Goal: Task Accomplishment & Management: Complete application form

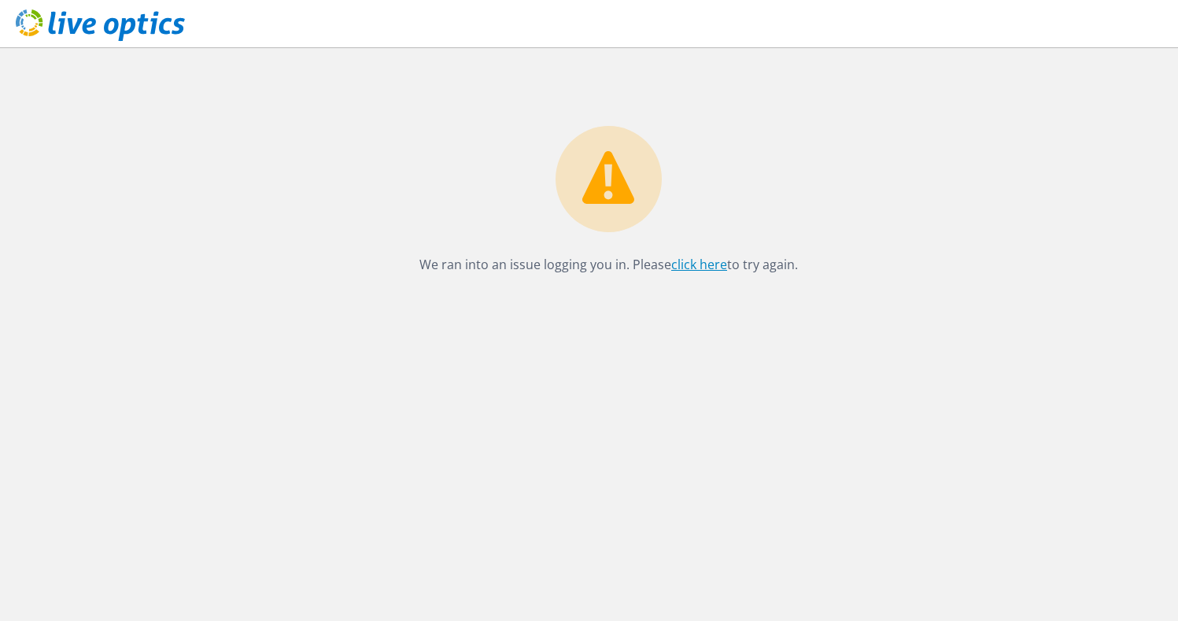
click at [672, 271] on link "click here" at bounding box center [699, 264] width 56 height 17
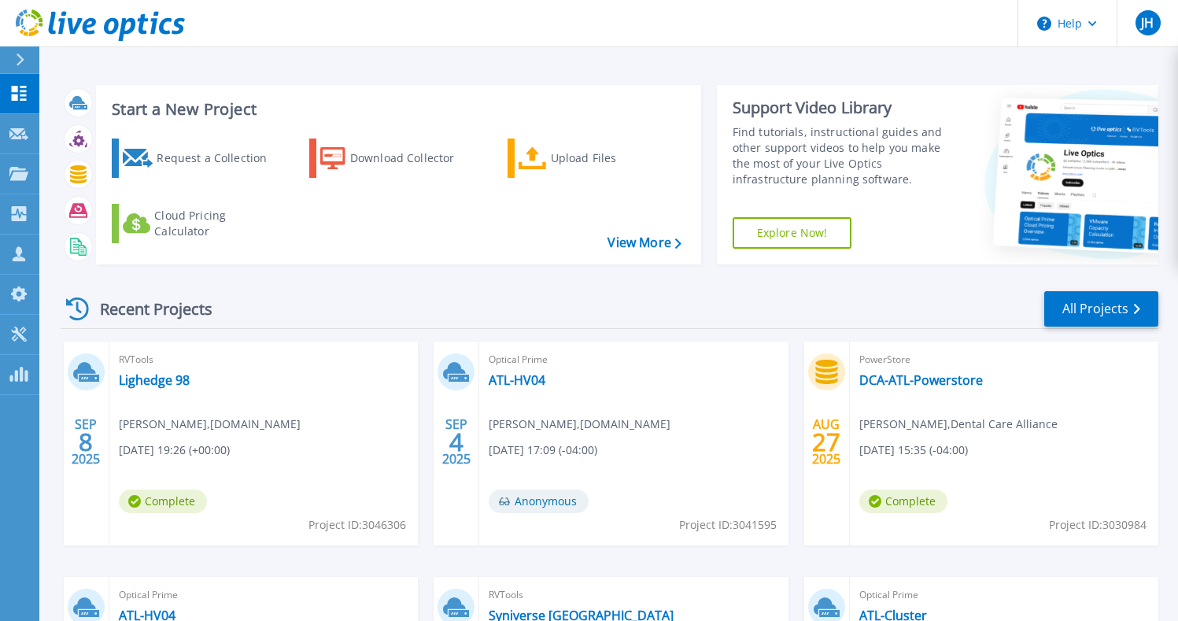
click at [991, 94] on icon at bounding box center [1067, 175] width 181 height 177
click at [0, 138] on html "Help JH Partner Team Member Jason Hall jason_hall@shi.com shi.com My Profile Lo…" at bounding box center [589, 280] width 1178 height 560
click at [16, 133] on icon at bounding box center [18, 134] width 19 height 12
click at [45, 131] on p "Request Capture" at bounding box center [85, 134] width 89 height 41
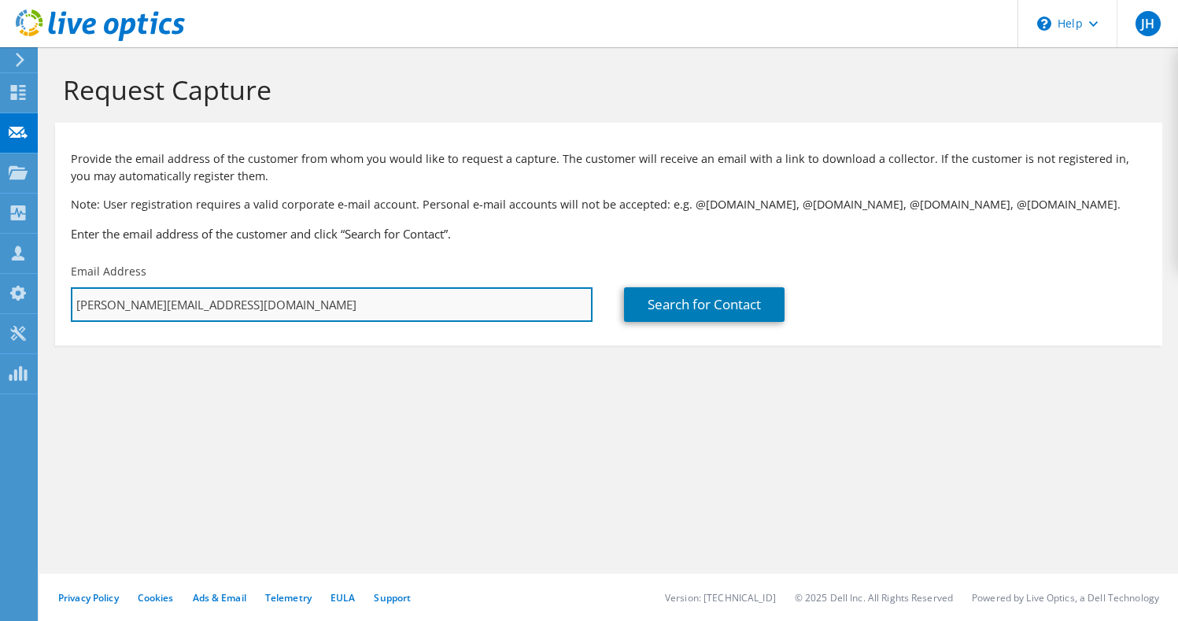
click at [402, 293] on input "[PERSON_NAME][EMAIL_ADDRESS][DOMAIN_NAME]" at bounding box center [332, 304] width 522 height 35
paste input "[PERSON_NAME].[PERSON_NAME]@syniverse"
type input "[PERSON_NAME][EMAIL_ADDRESS][PERSON_NAME][DOMAIN_NAME]"
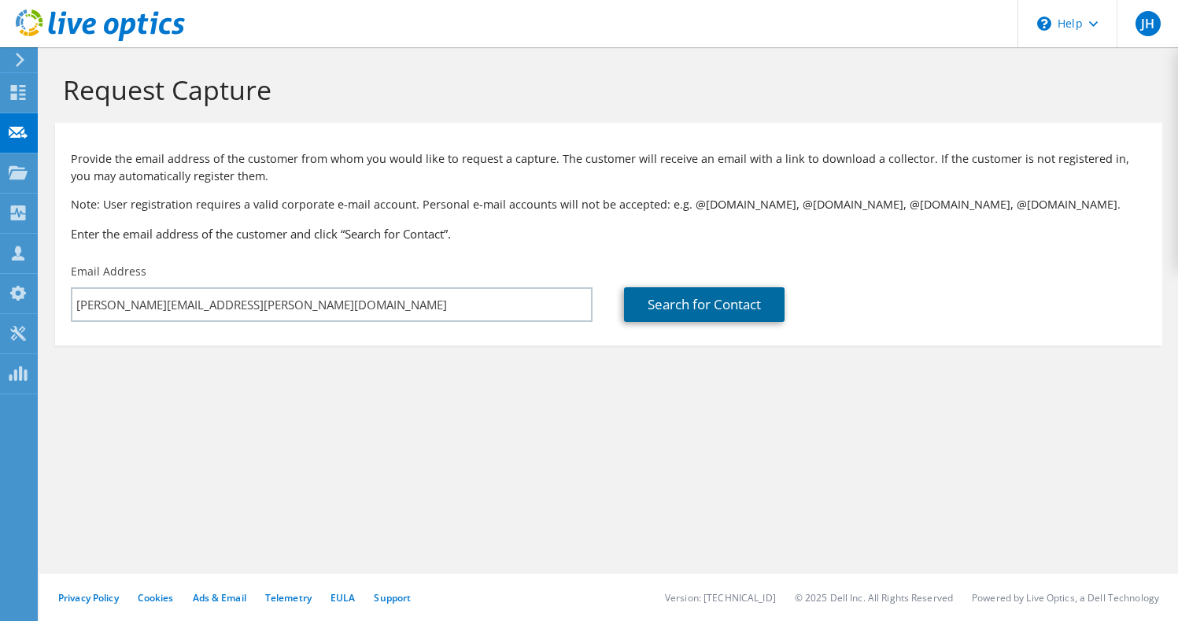
click at [695, 308] on link "Search for Contact" at bounding box center [704, 304] width 160 height 35
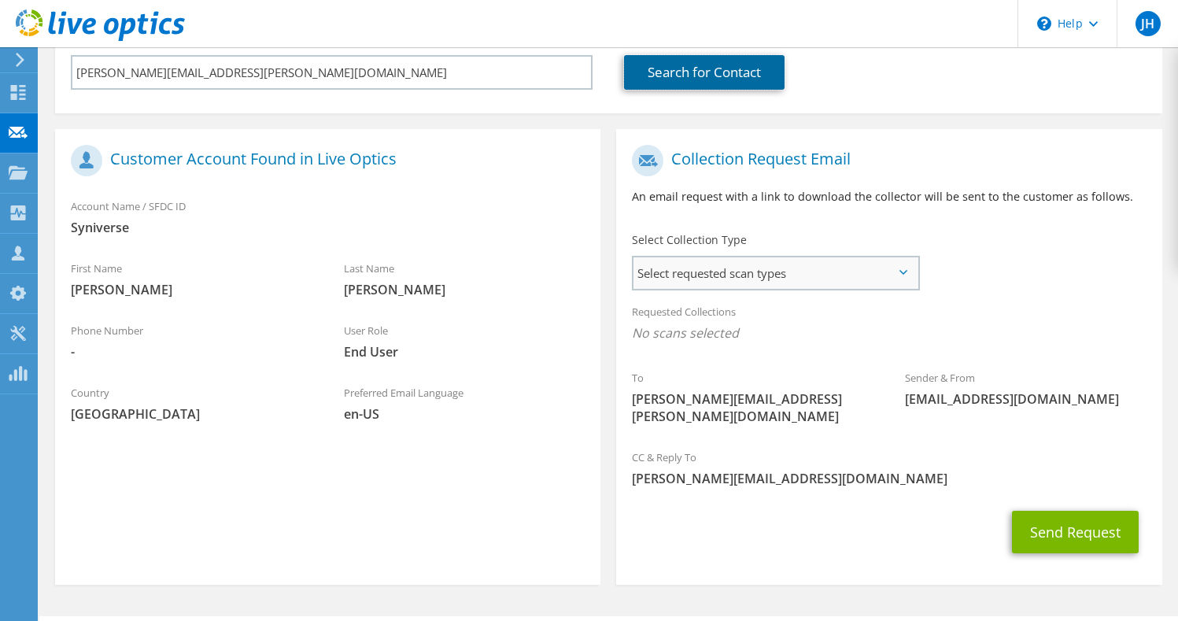
scroll to position [236, 0]
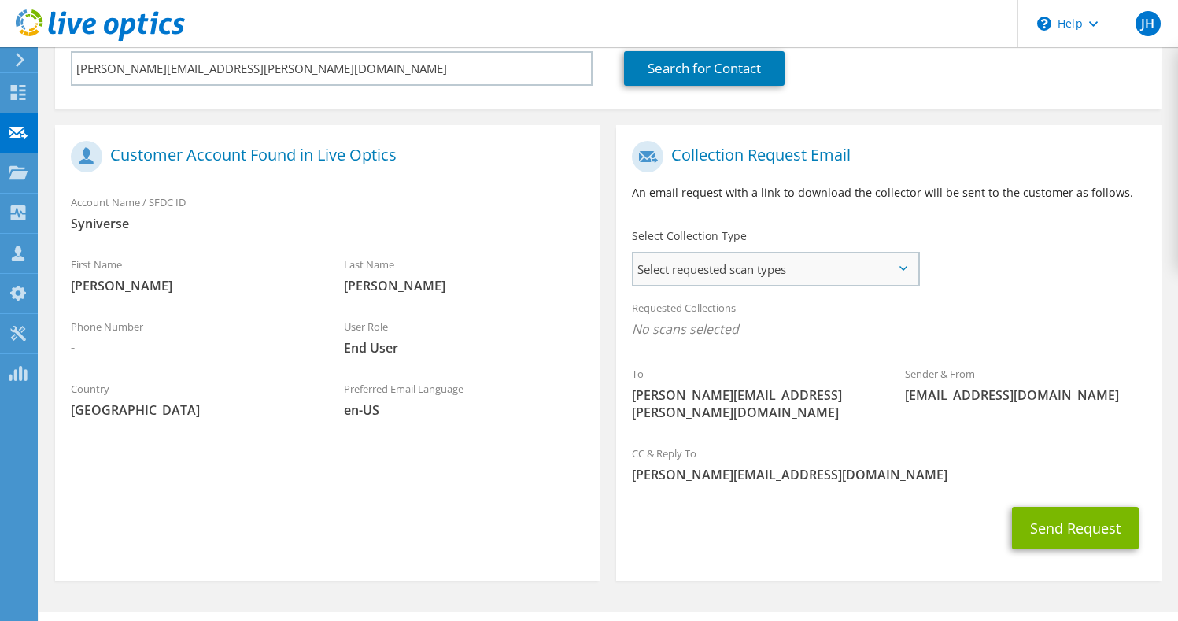
click at [817, 269] on span "Select requested scan types" at bounding box center [775, 268] width 284 height 31
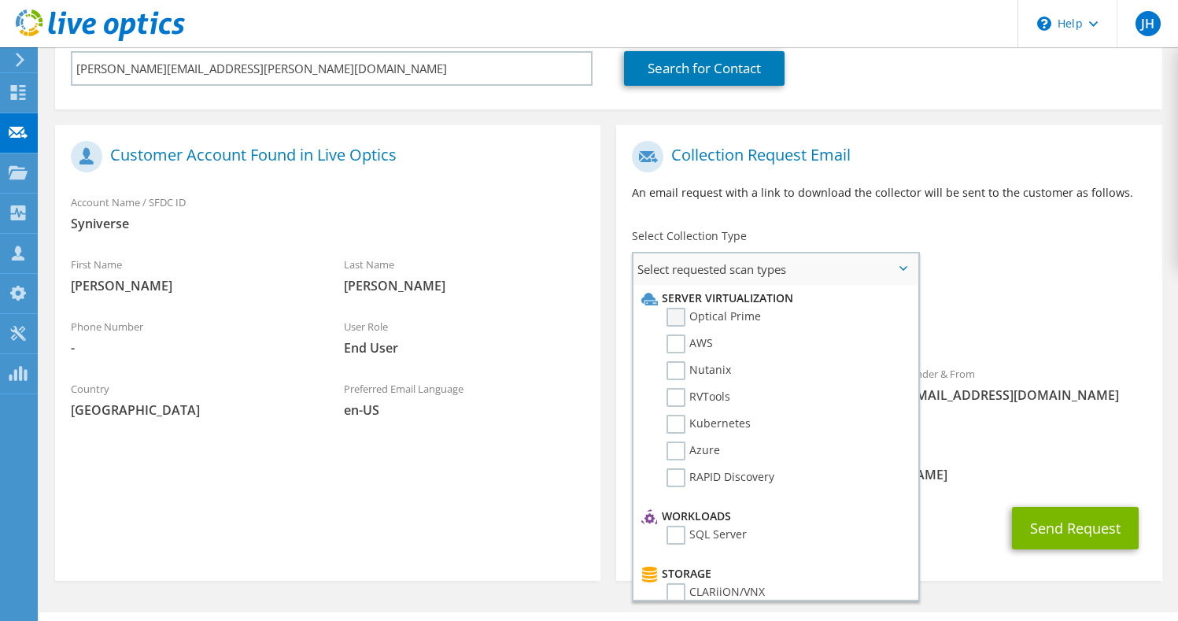
click at [707, 311] on label "Optical Prime" at bounding box center [713, 317] width 94 height 19
click at [0, 0] on input "Optical Prime" at bounding box center [0, 0] width 0 height 0
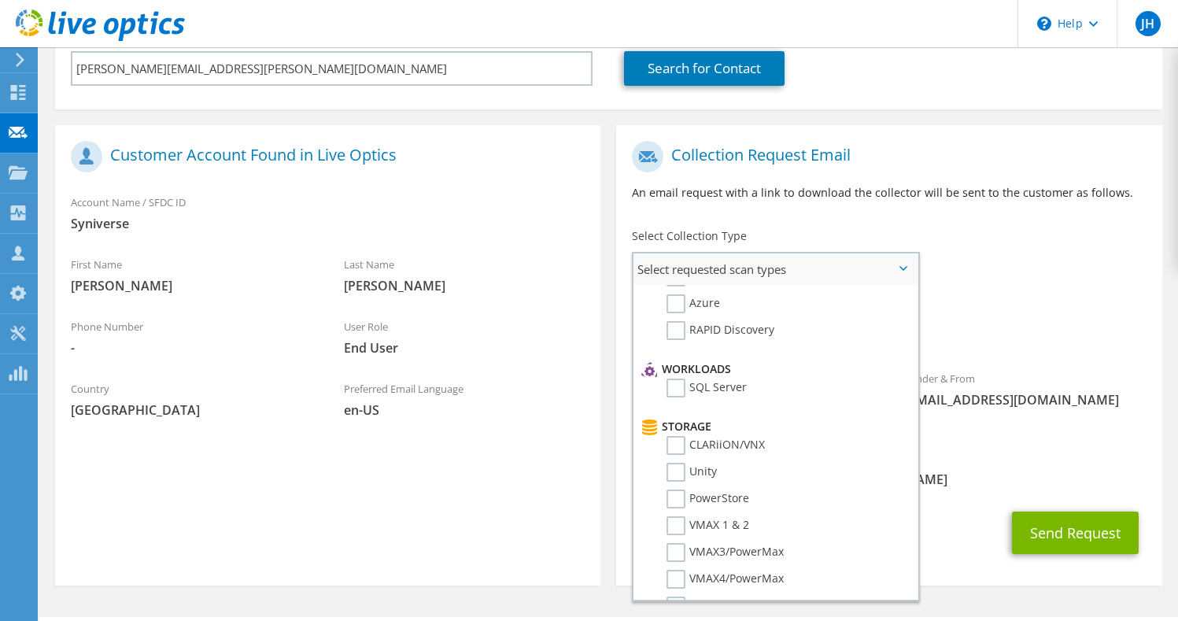
scroll to position [0, 0]
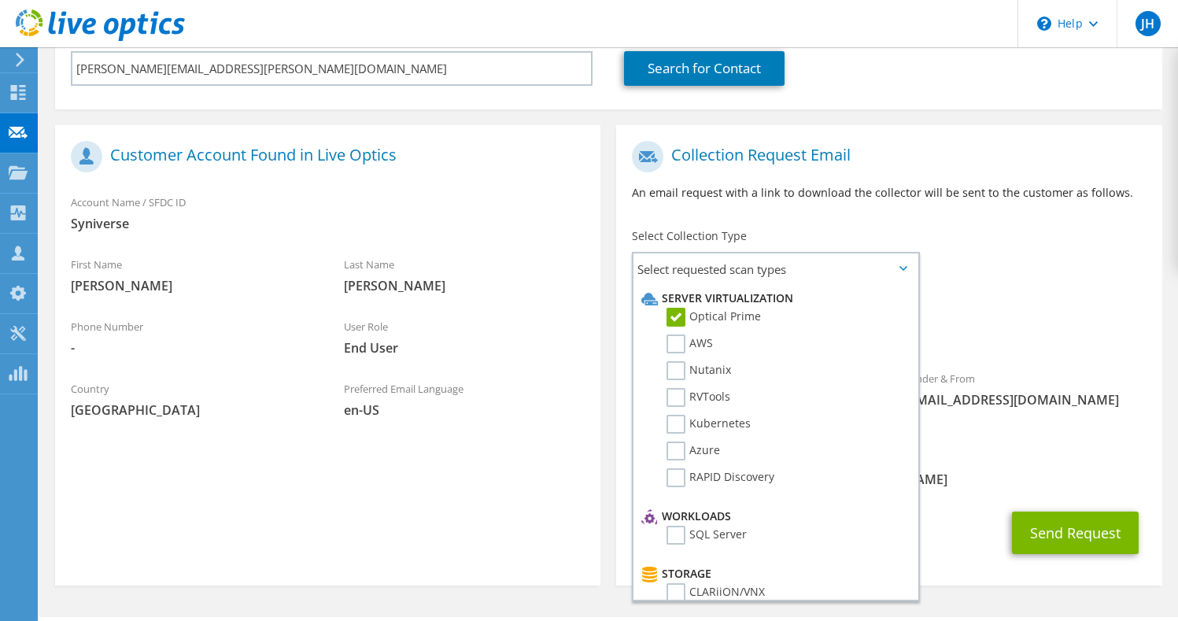
click at [1065, 276] on div "To [PERSON_NAME][EMAIL_ADDRESS][PERSON_NAME][DOMAIN_NAME] Sender & From [EMAIL_…" at bounding box center [888, 287] width 545 height 308
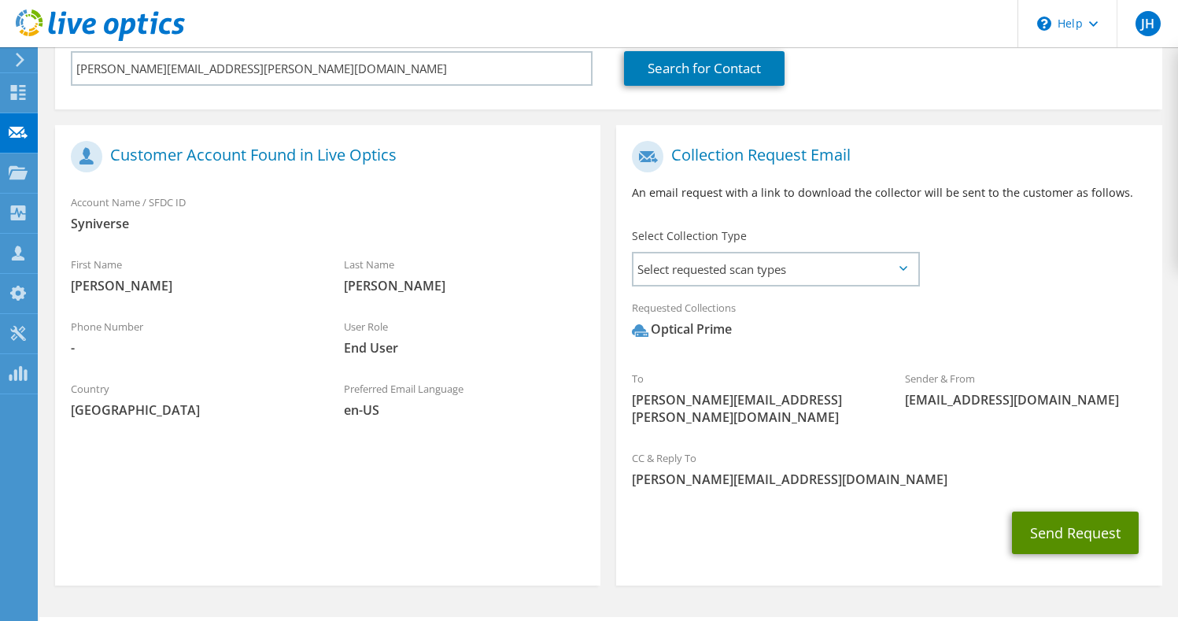
click at [1084, 519] on button "Send Request" at bounding box center [1075, 532] width 127 height 42
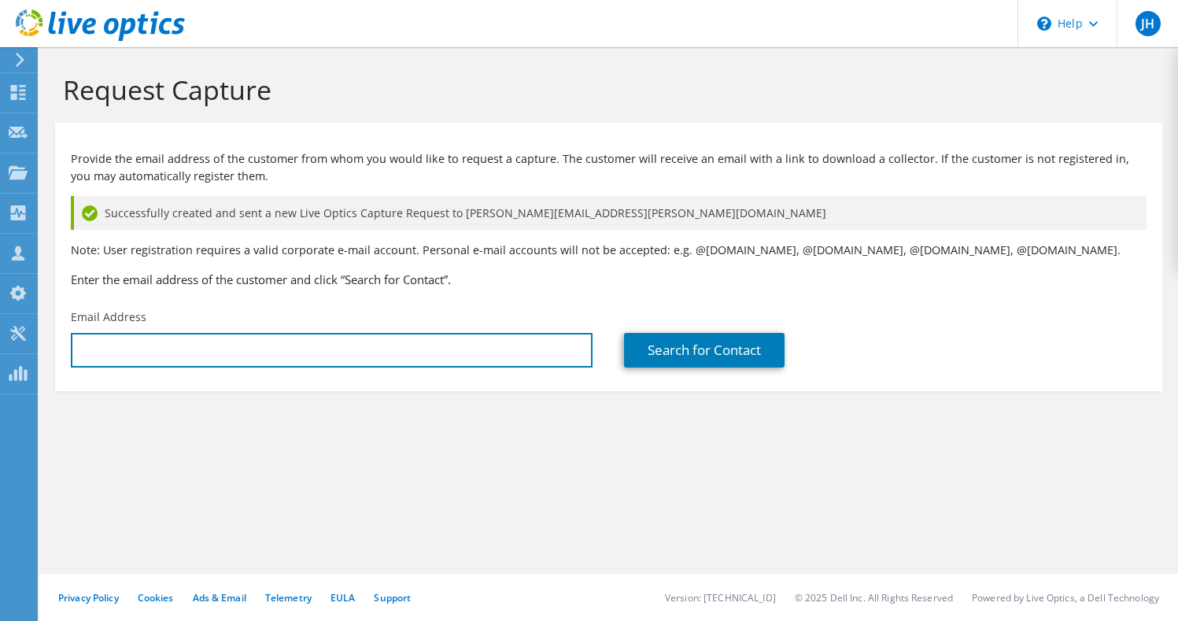
type input "[PERSON_NAME][EMAIL_ADDRESS][DOMAIN_NAME]"
